Goal: Check status: Check status

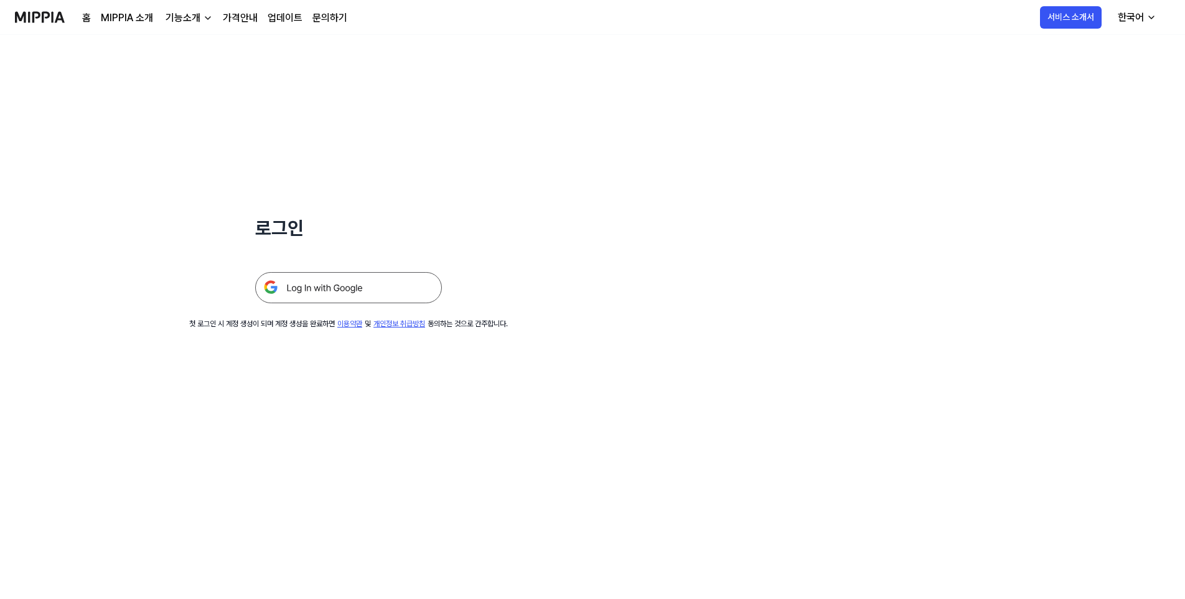
click at [348, 286] on img at bounding box center [348, 287] width 187 height 31
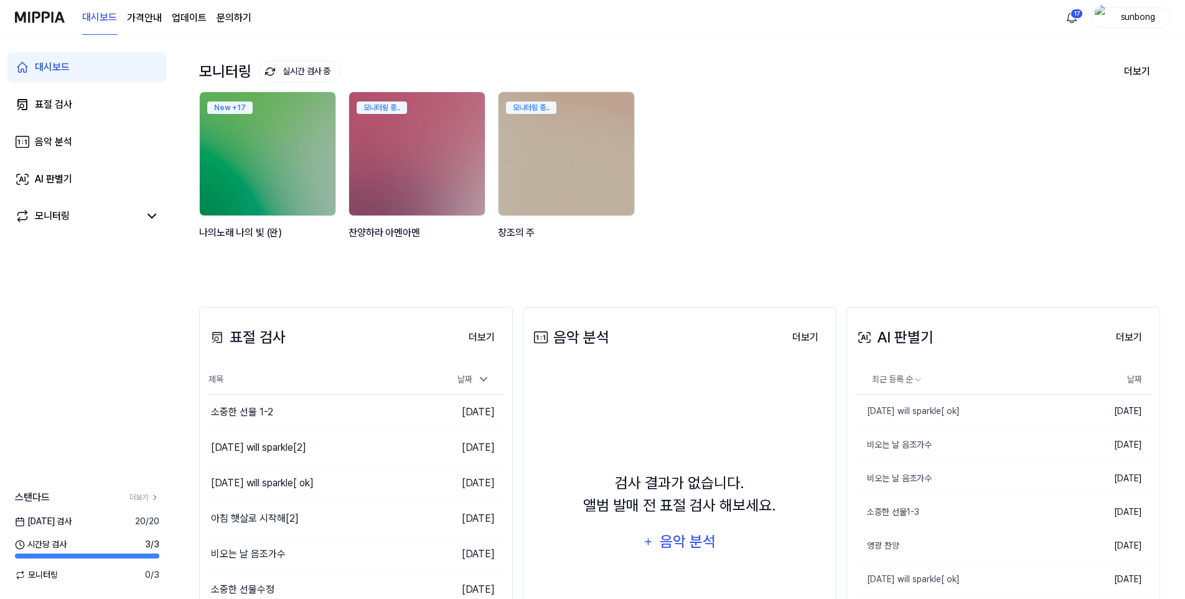
scroll to position [124, 0]
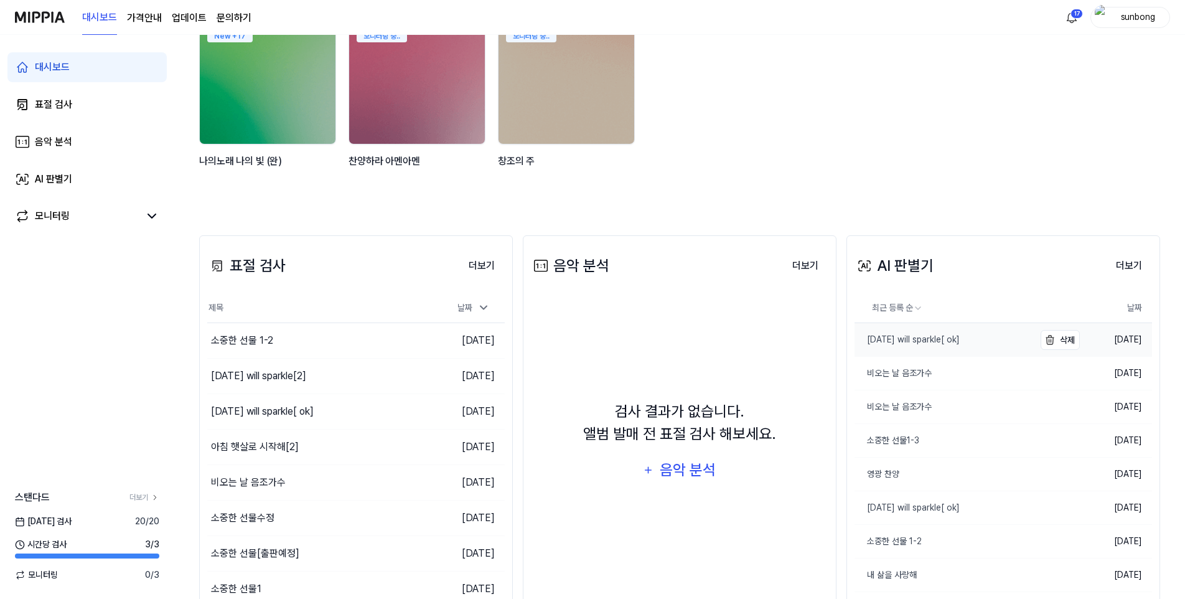
click at [922, 344] on div "Tomorrow will sparkle[ ok]" at bounding box center [906, 339] width 105 height 13
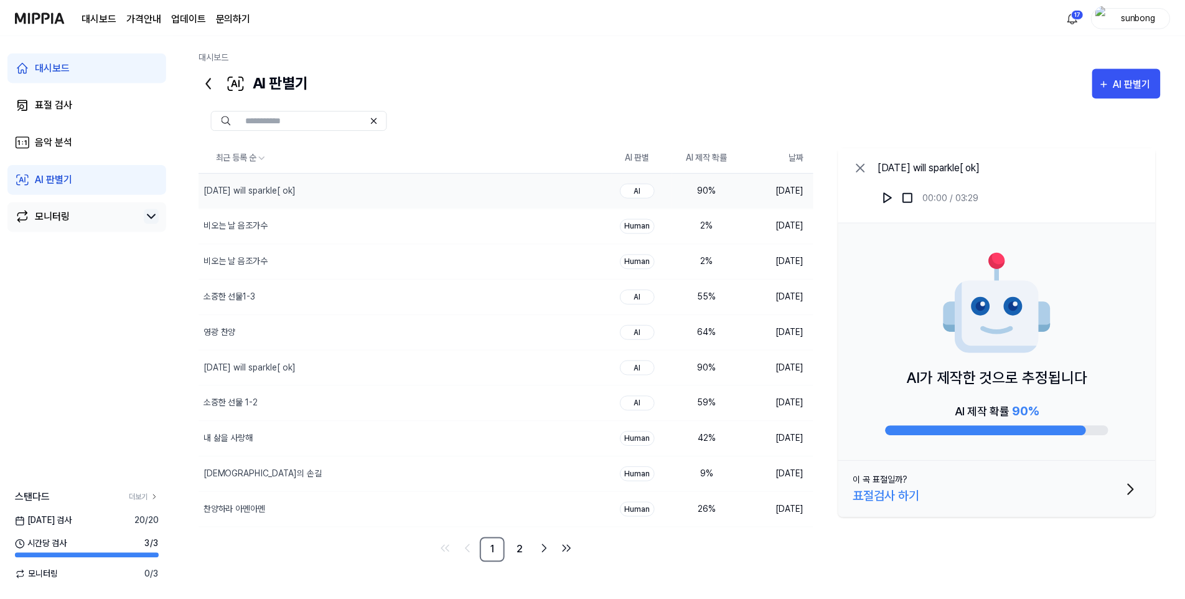
scroll to position [124, 0]
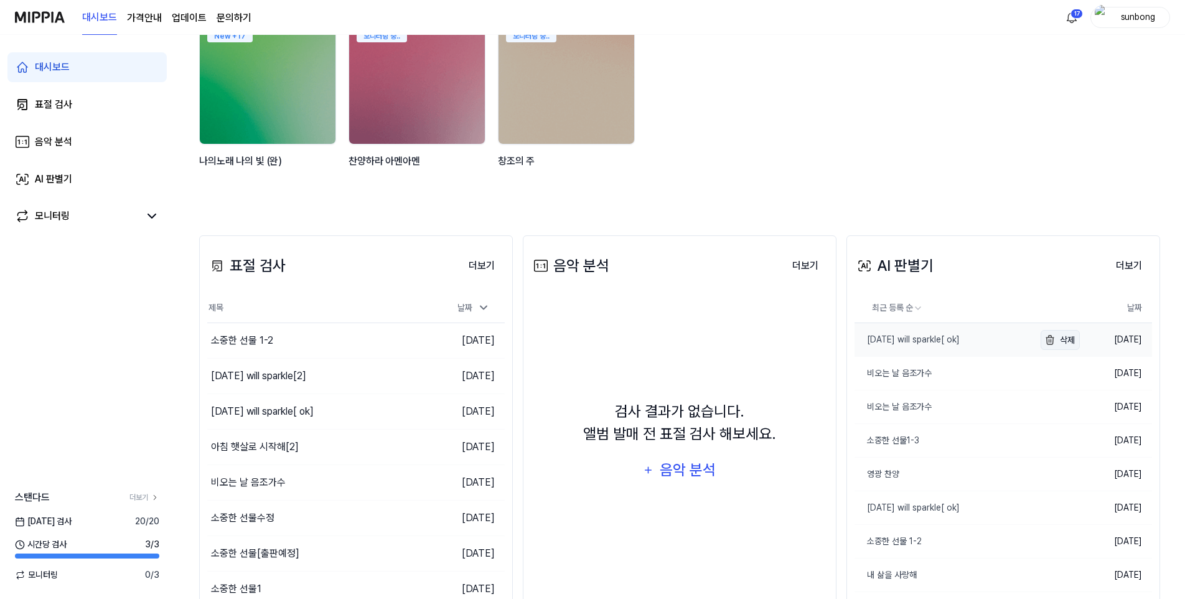
click at [1054, 340] on img "button" at bounding box center [1049, 339] width 15 height 15
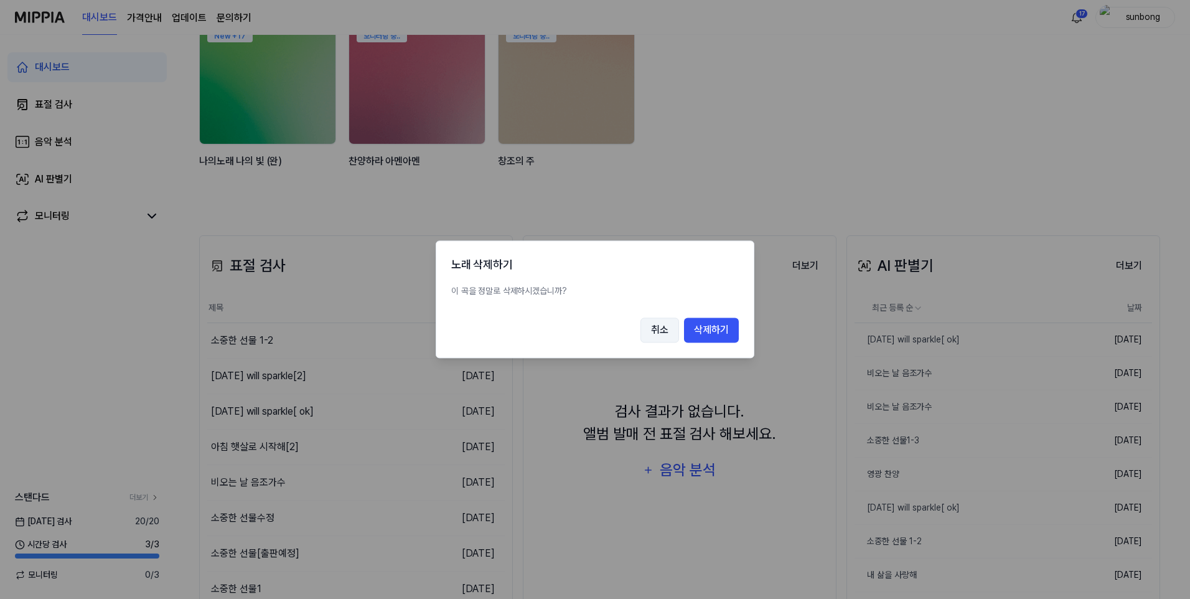
drag, startPoint x: 657, startPoint y: 327, endPoint x: 651, endPoint y: 290, distance: 37.9
click at [658, 327] on button "취소" at bounding box center [659, 330] width 39 height 25
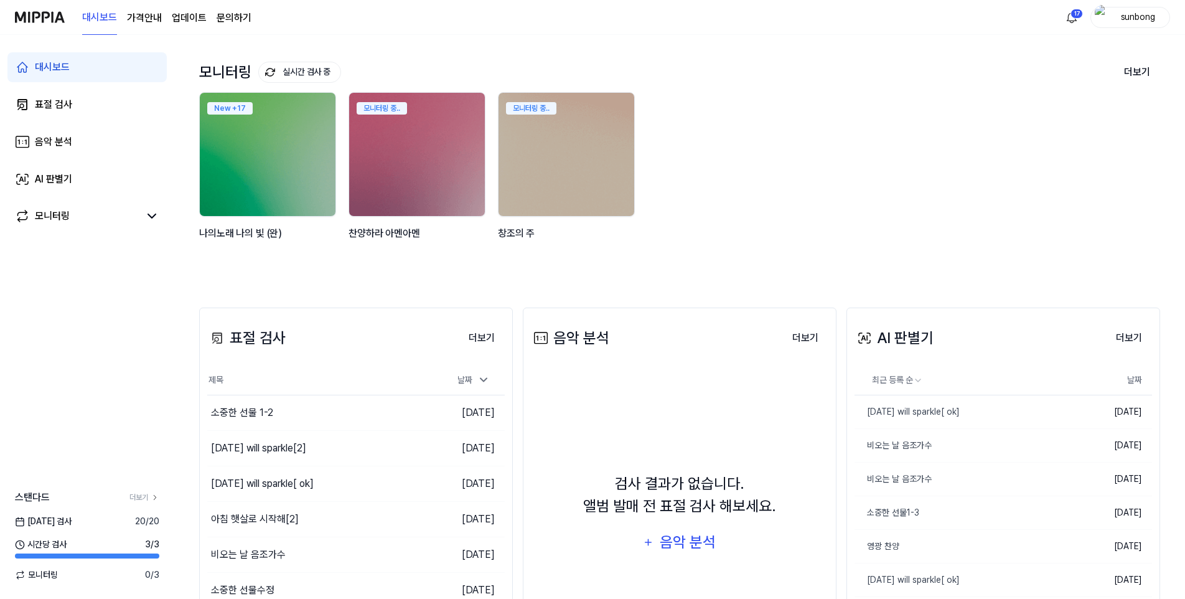
scroll to position [0, 0]
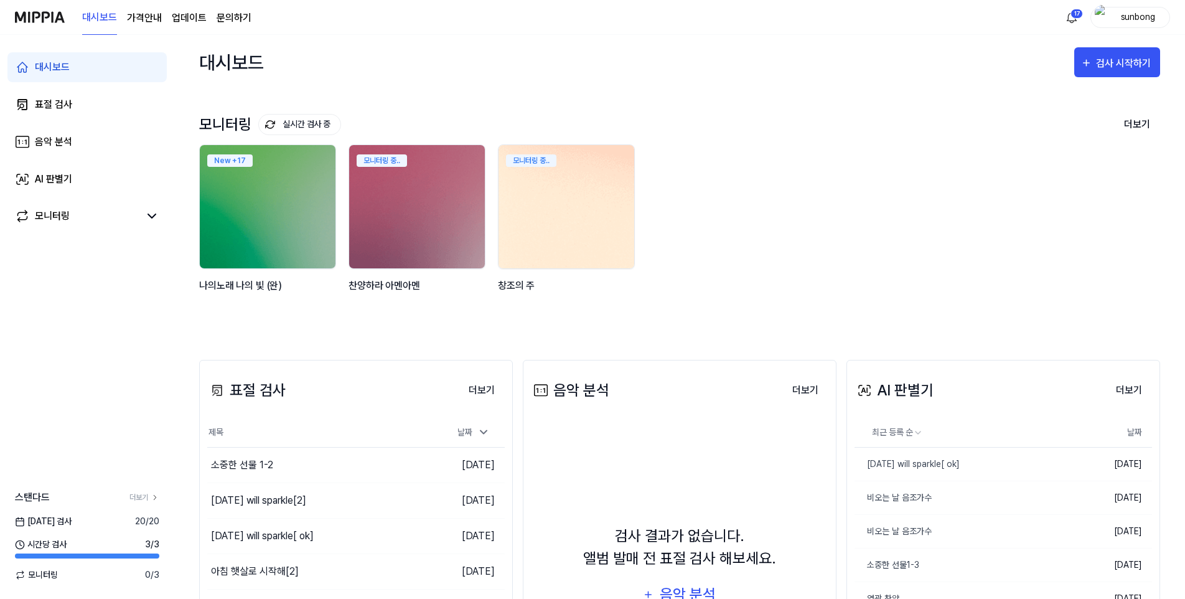
click at [542, 223] on img at bounding box center [566, 207] width 149 height 136
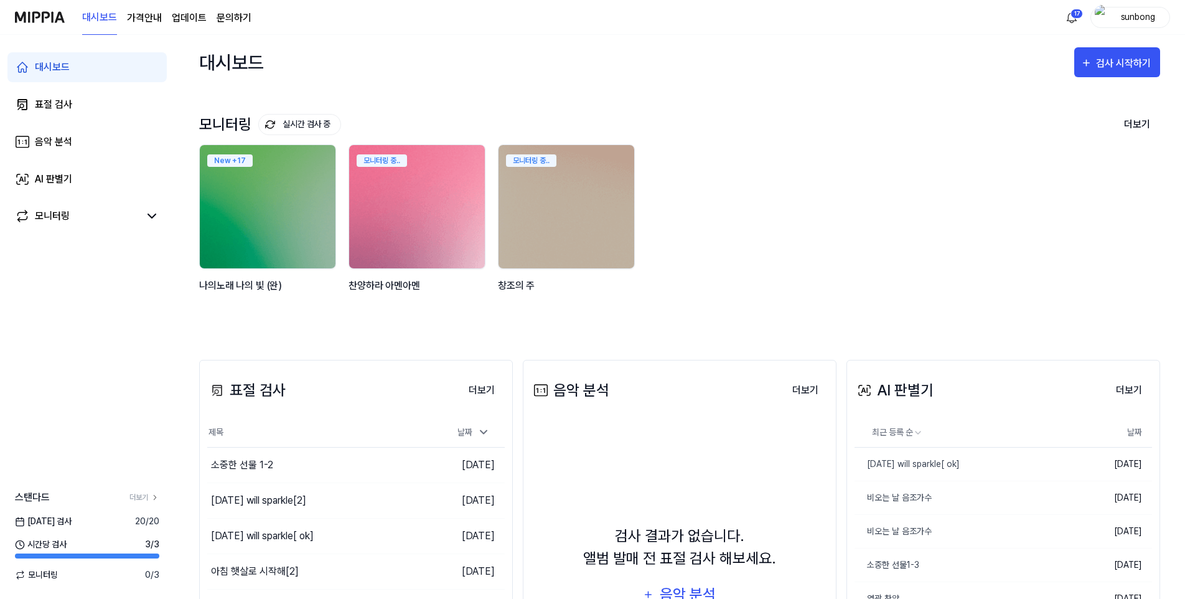
click at [390, 212] on img at bounding box center [416, 207] width 149 height 136
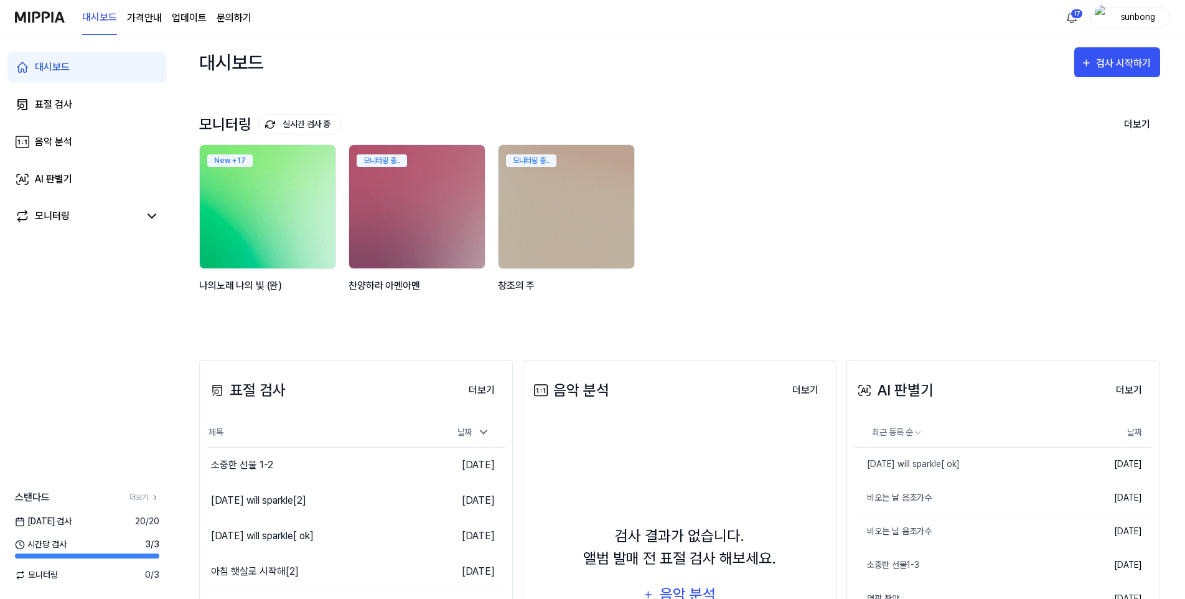
click at [266, 212] on img at bounding box center [267, 207] width 149 height 136
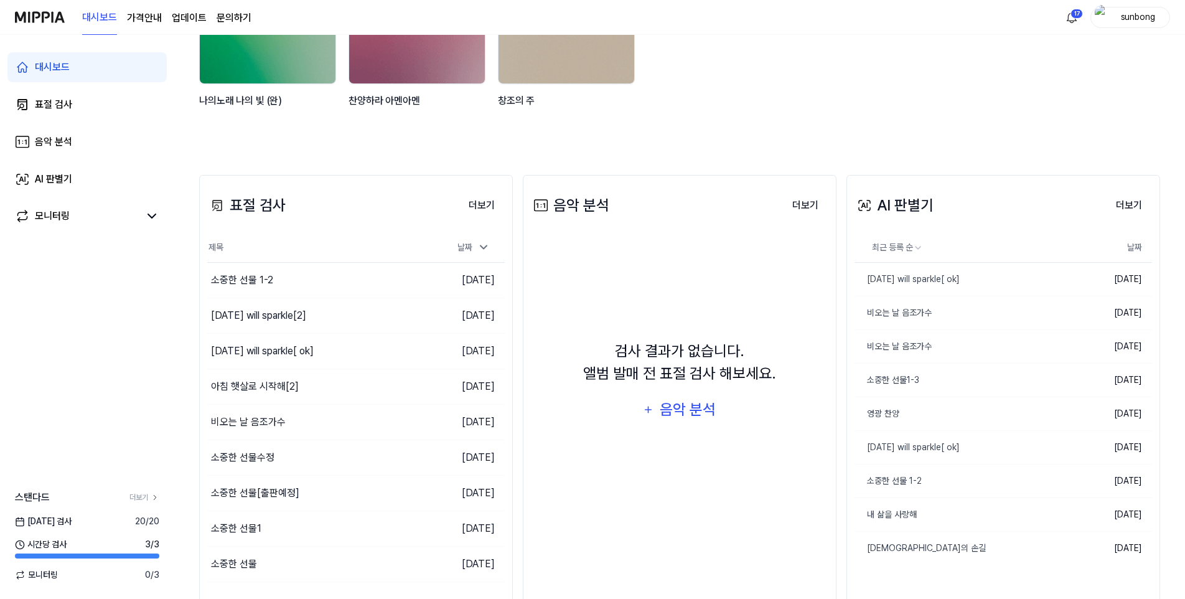
scroll to position [216, 0]
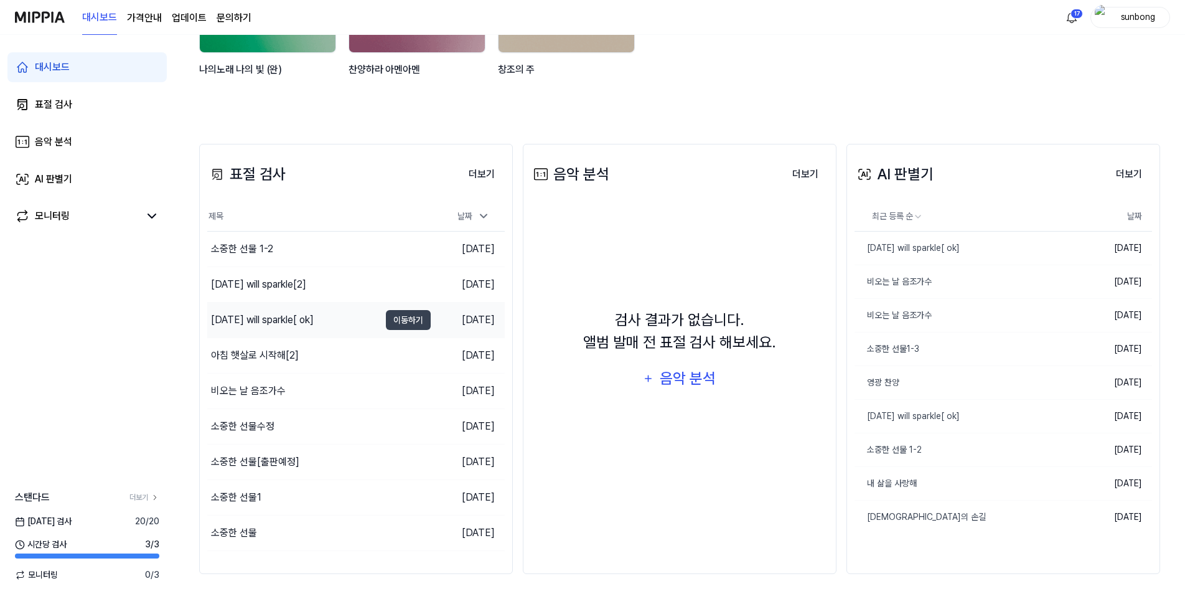
click at [302, 320] on div "Tomorrow will sparkle[ ok]" at bounding box center [262, 319] width 103 height 15
